Goal: Task Accomplishment & Management: Manage account settings

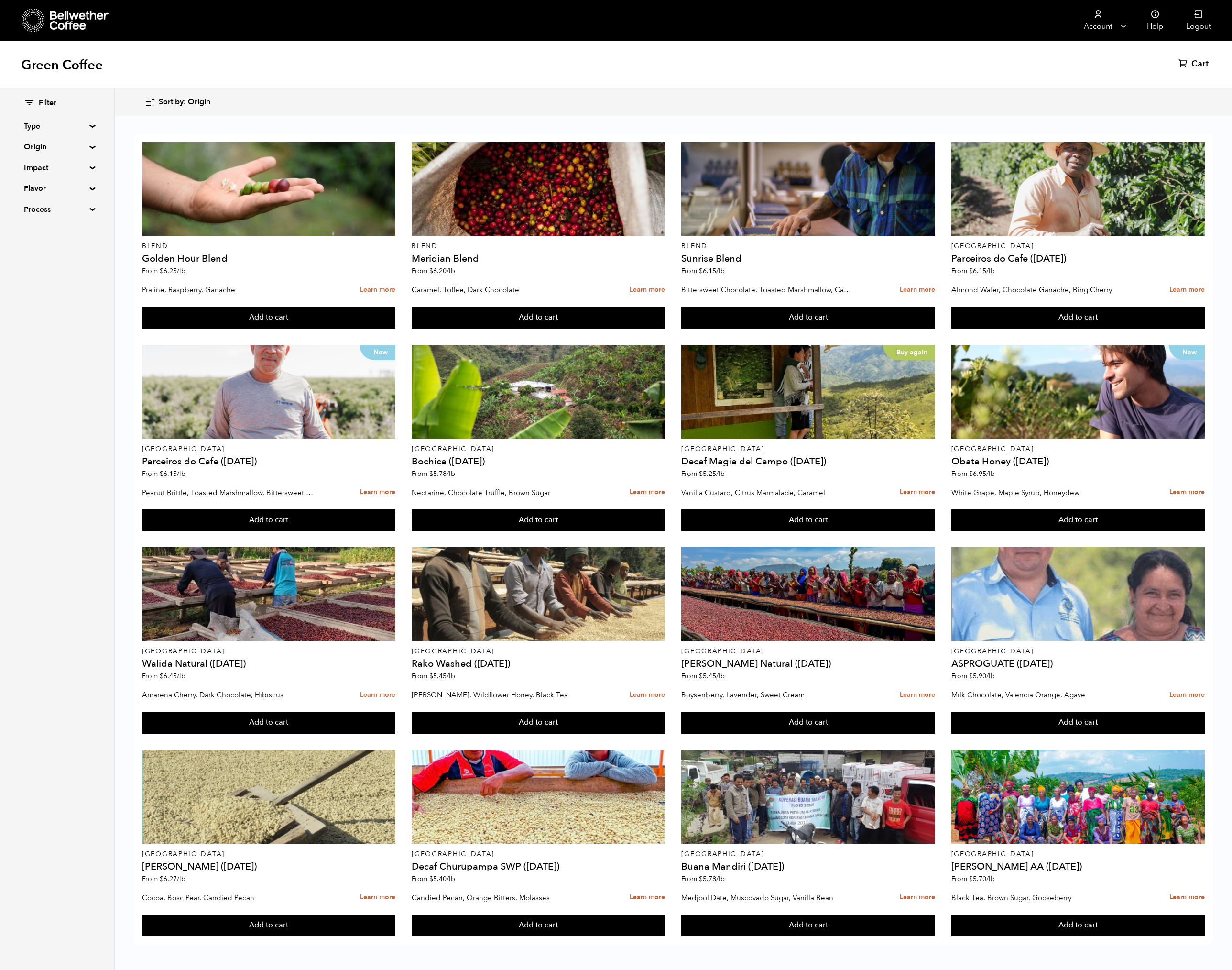
click at [70, 18] on icon at bounding box center [79, 20] width 60 height 19
click at [1106, 21] on link "Account" at bounding box center [1097, 20] width 59 height 41
click at [1099, 53] on link "Manage" at bounding box center [1101, 53] width 67 height 24
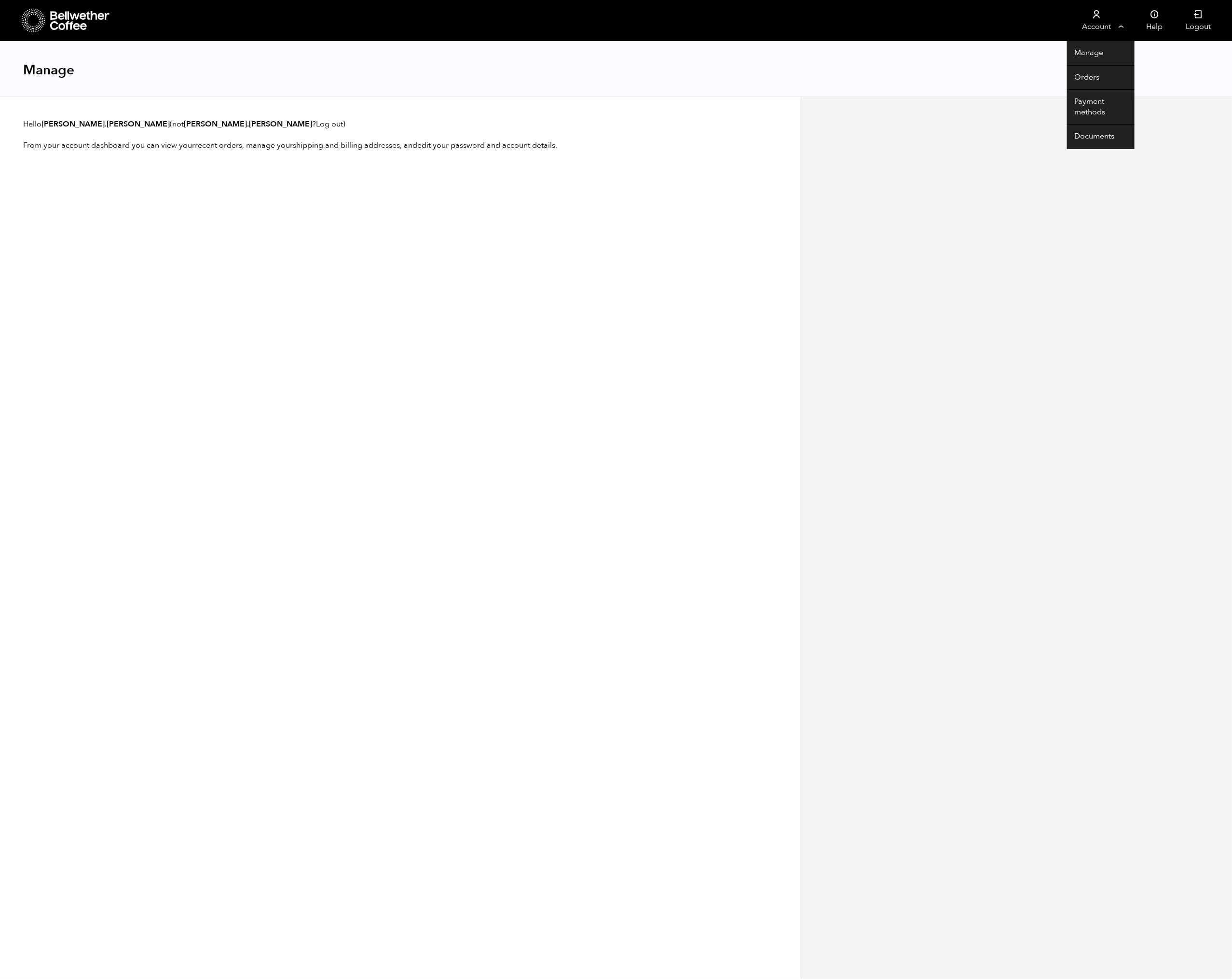
click at [1097, 22] on link "Account" at bounding box center [1096, 20] width 59 height 41
click at [1170, 73] on div "Manage" at bounding box center [616, 69] width 1232 height 56
